Goal: Information Seeking & Learning: Learn about a topic

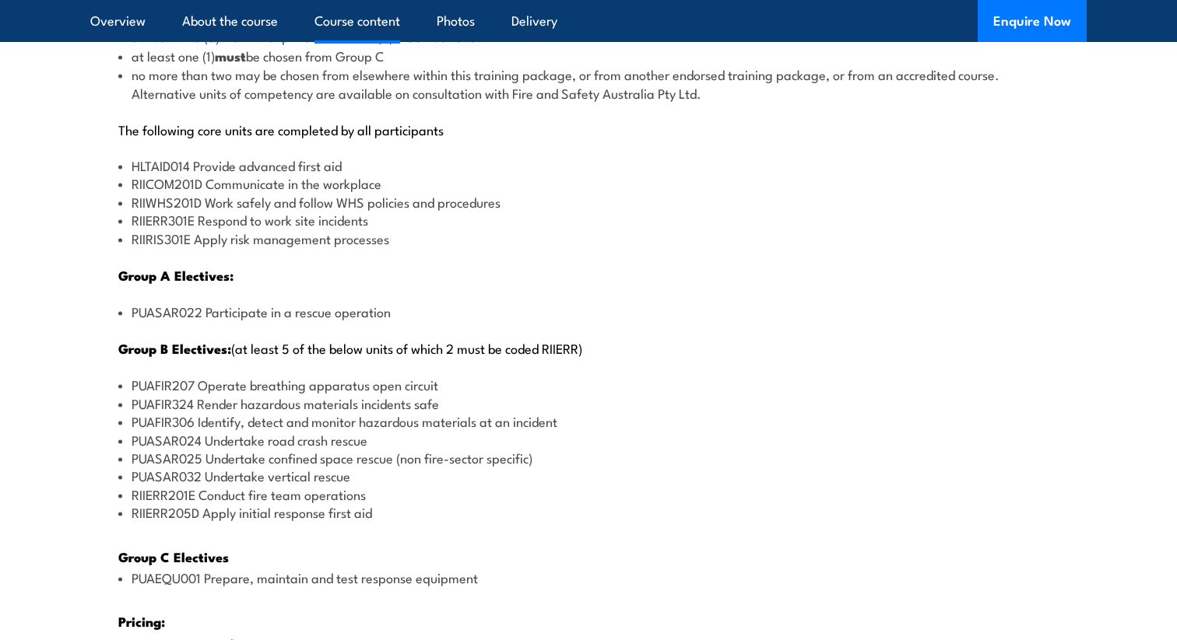
scroll to position [1868, 0]
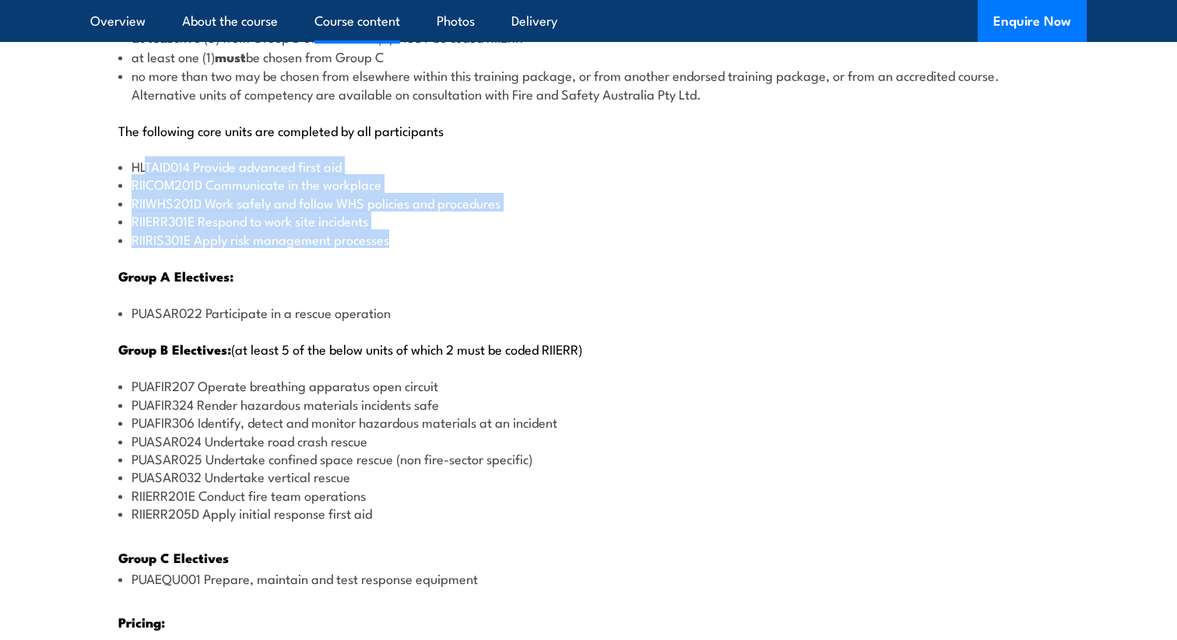
drag, startPoint x: 146, startPoint y: 167, endPoint x: 304, endPoint y: 257, distance: 182.2
click at [304, 257] on div "There are two options, you can choose between: INTENSIVE - Attending the intens…" at bounding box center [588, 398] width 996 height 1107
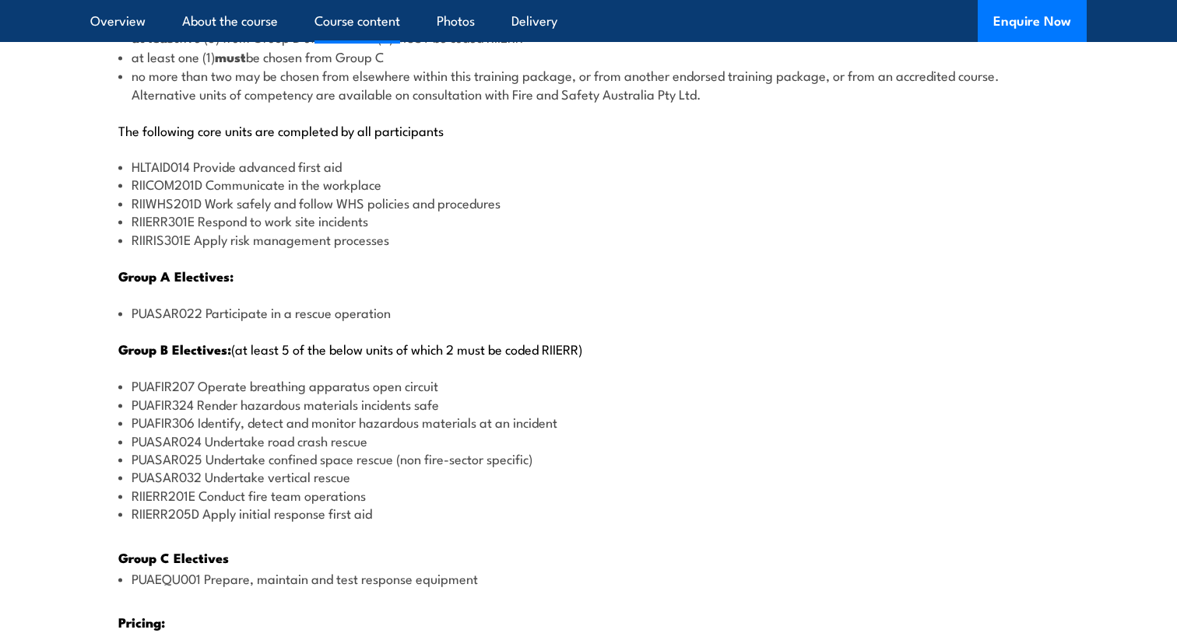
click at [325, 377] on li "PUAFIR207 Operate breathing apparatus open circuit" at bounding box center [588, 386] width 940 height 18
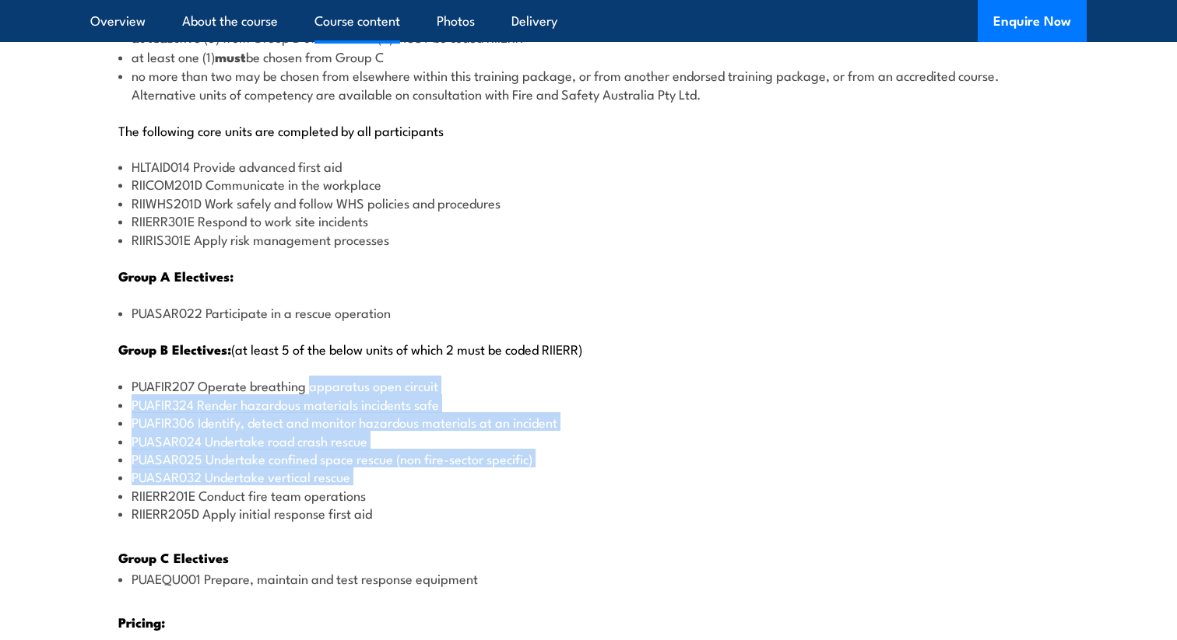
drag, startPoint x: 325, startPoint y: 377, endPoint x: 388, endPoint y: 468, distance: 110.3
click at [388, 469] on ul "PUAFIR207 Operate breathing apparatus open circuit PUAFIR324 Render hazardous m…" at bounding box center [588, 450] width 940 height 146
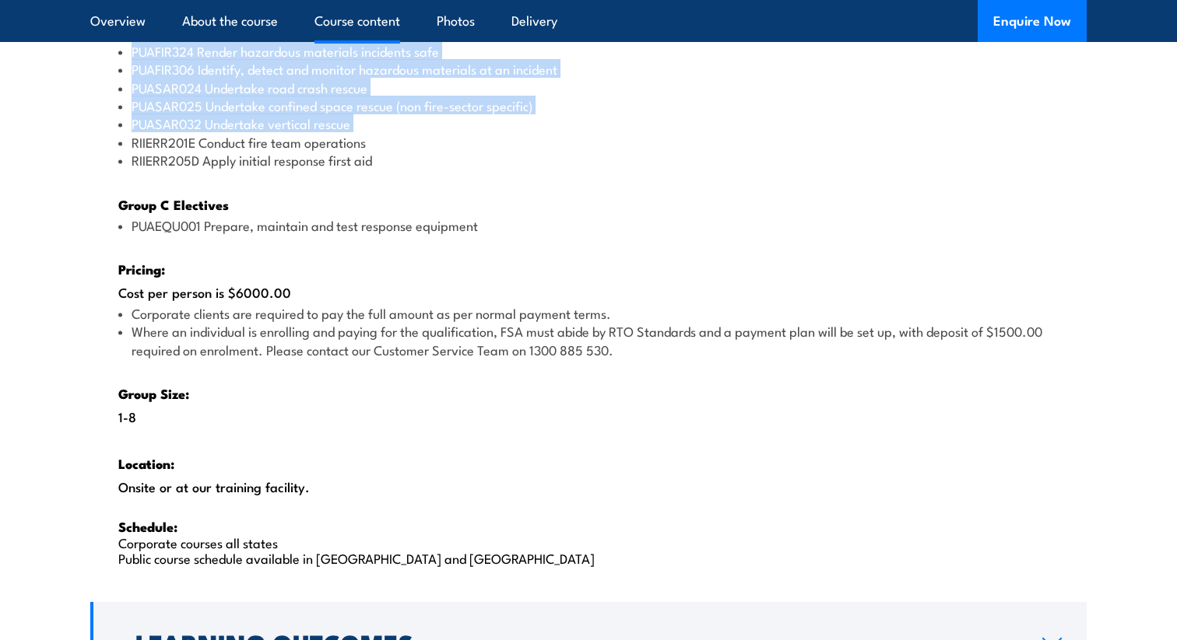
scroll to position [2223, 0]
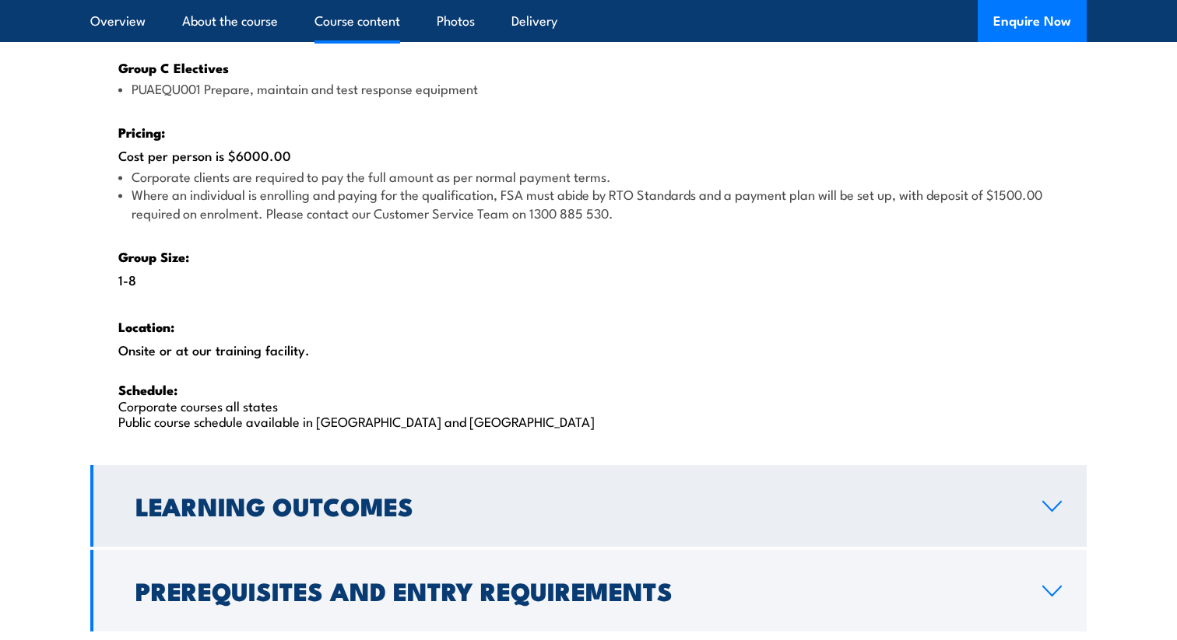
click at [381, 495] on h2 "Learning Outcomes" at bounding box center [576, 506] width 882 height 22
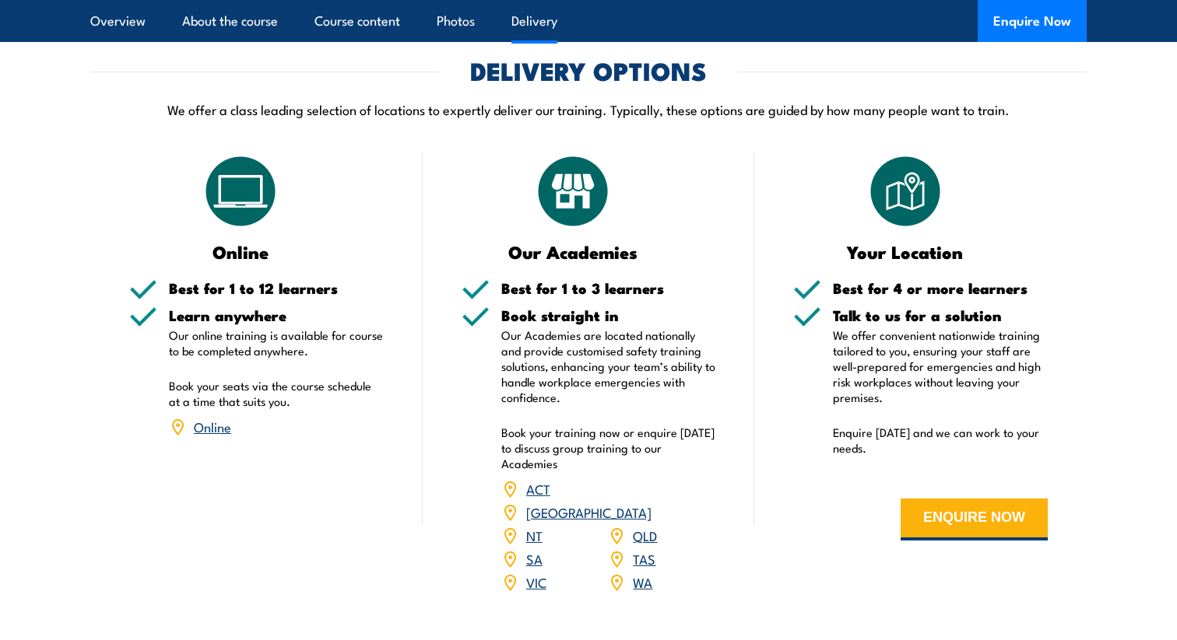
scroll to position [2190, 0]
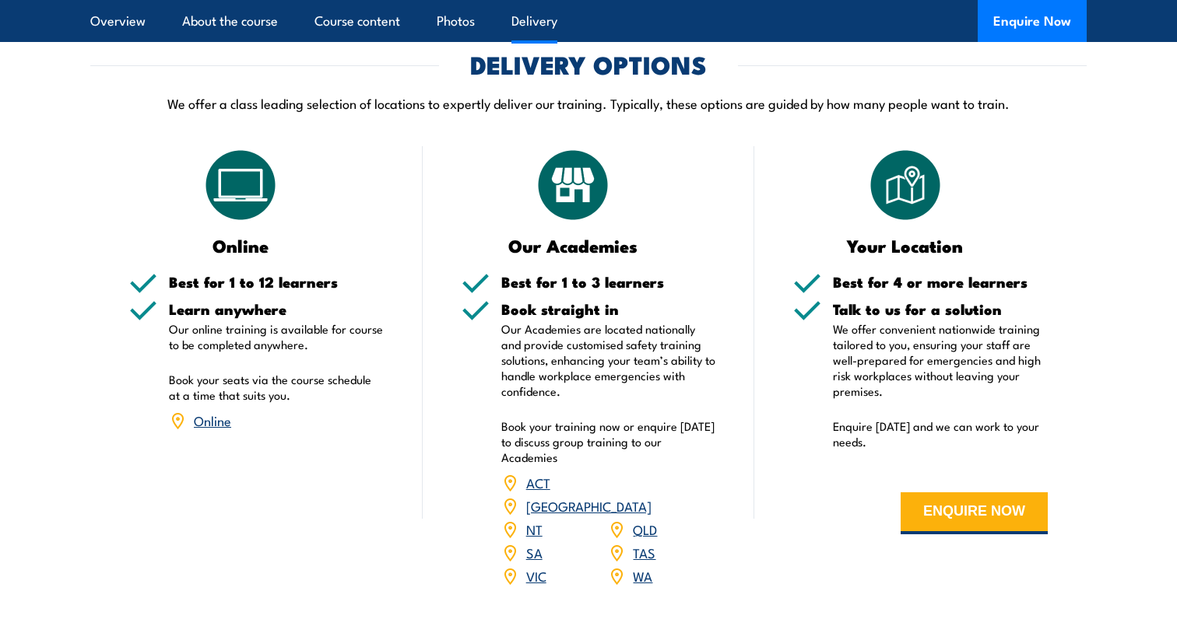
click at [638, 567] on link "WA" at bounding box center [642, 576] width 19 height 19
